Goal: Information Seeking & Learning: Learn about a topic

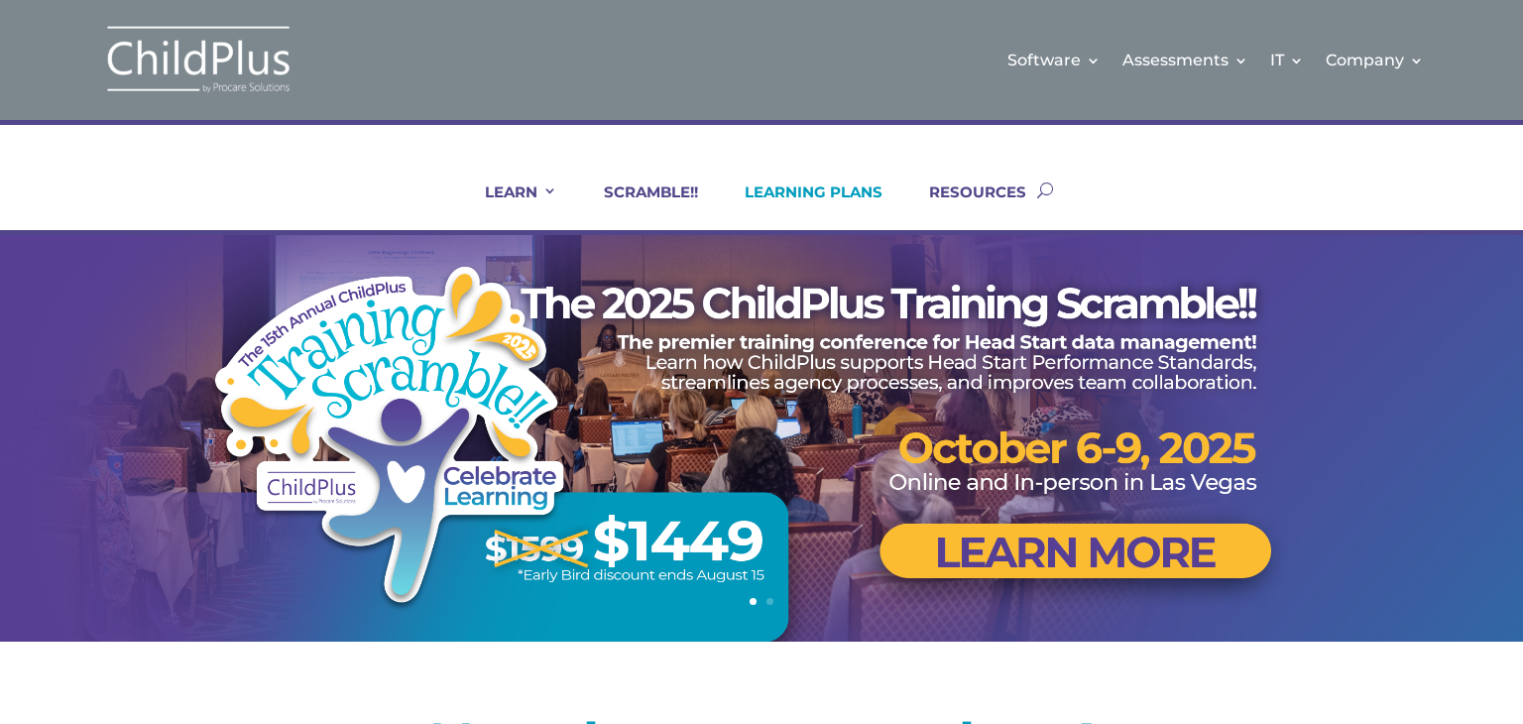
click at [789, 195] on link "LEARNING PLANS" at bounding box center [801, 206] width 163 height 48
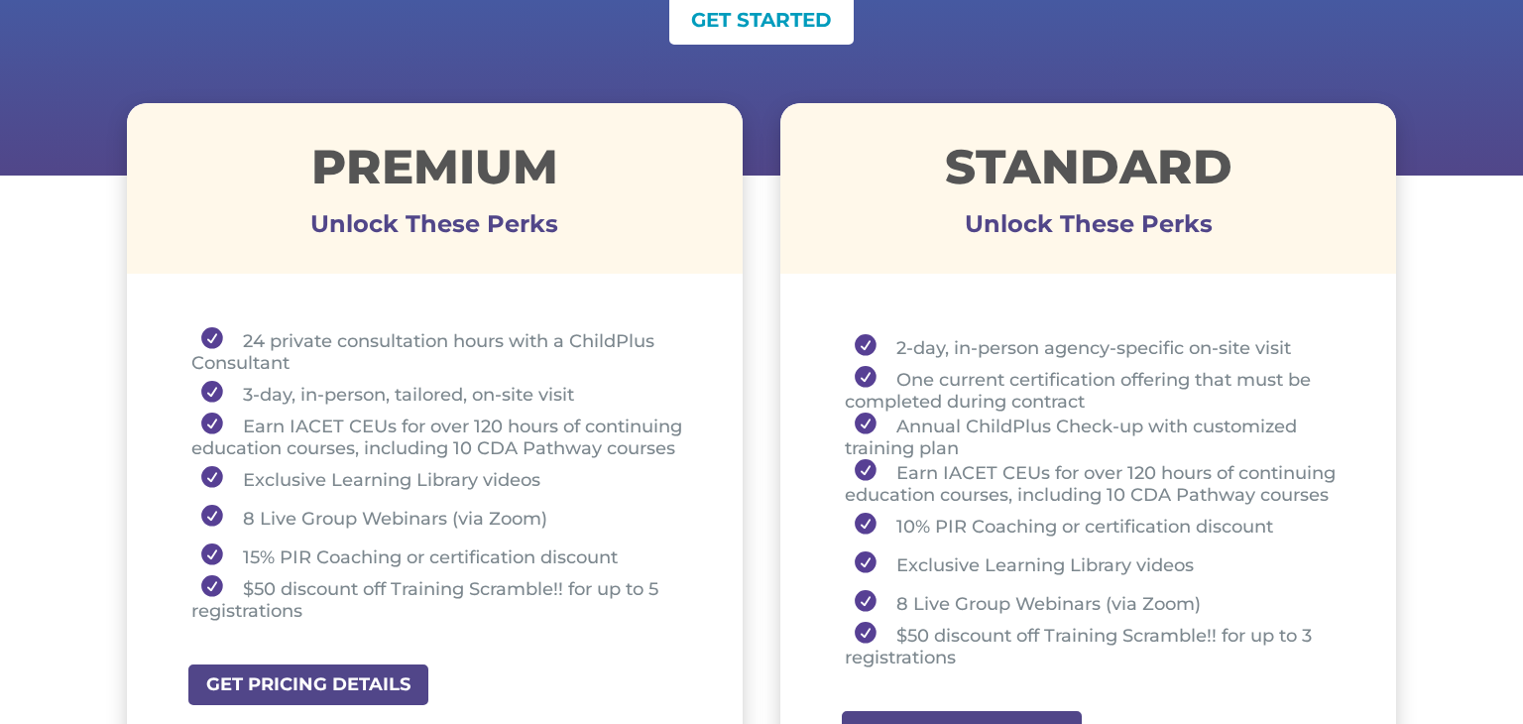
scroll to position [649, 0]
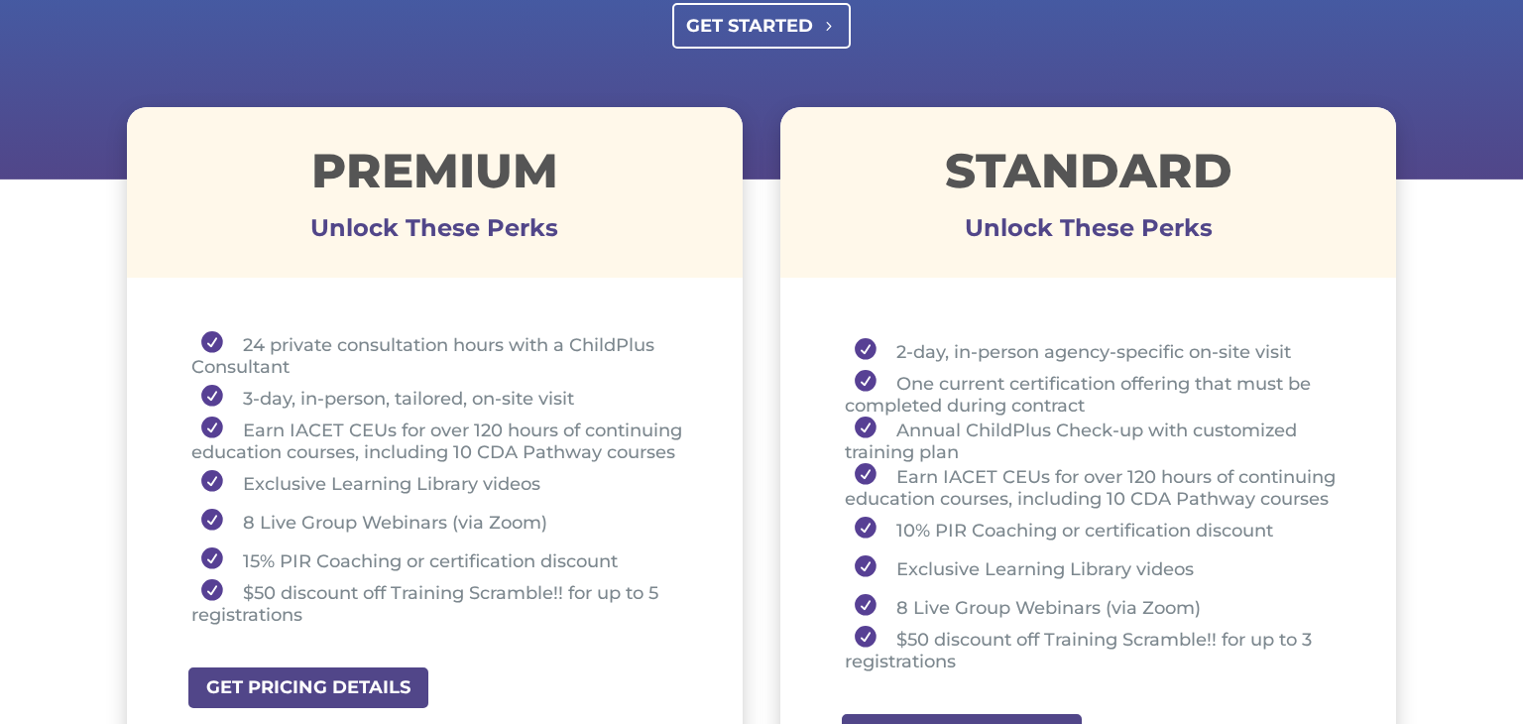
click at [804, 34] on link "GET STARTED" at bounding box center [762, 25] width 180 height 45
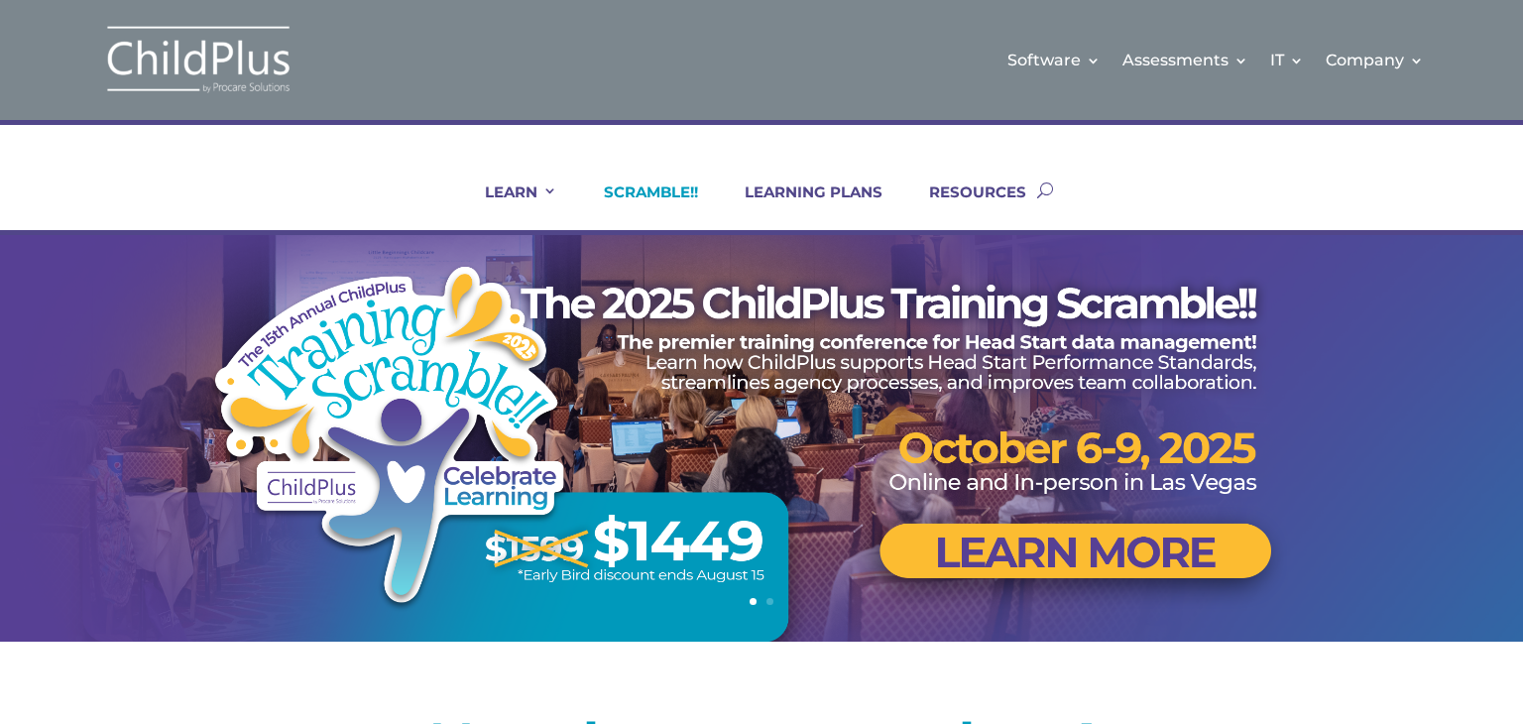
click at [658, 192] on link "SCRAMBLE!!" at bounding box center [638, 206] width 119 height 48
